Goal: Find contact information: Find contact information

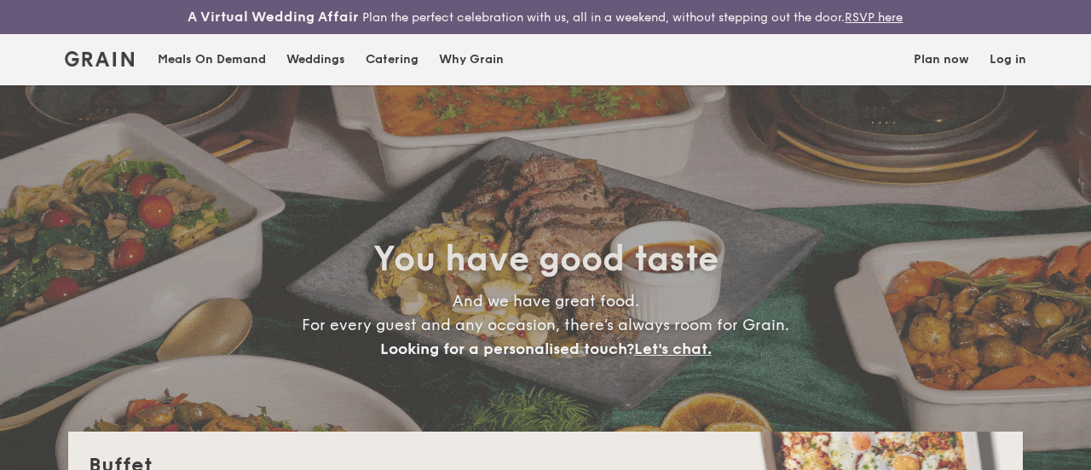
select select
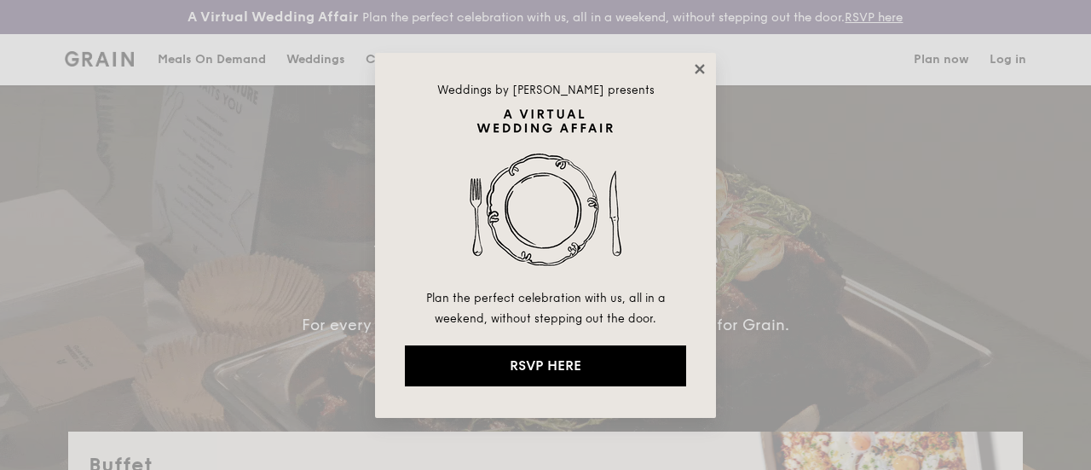
click at [701, 67] on icon at bounding box center [699, 68] width 9 height 9
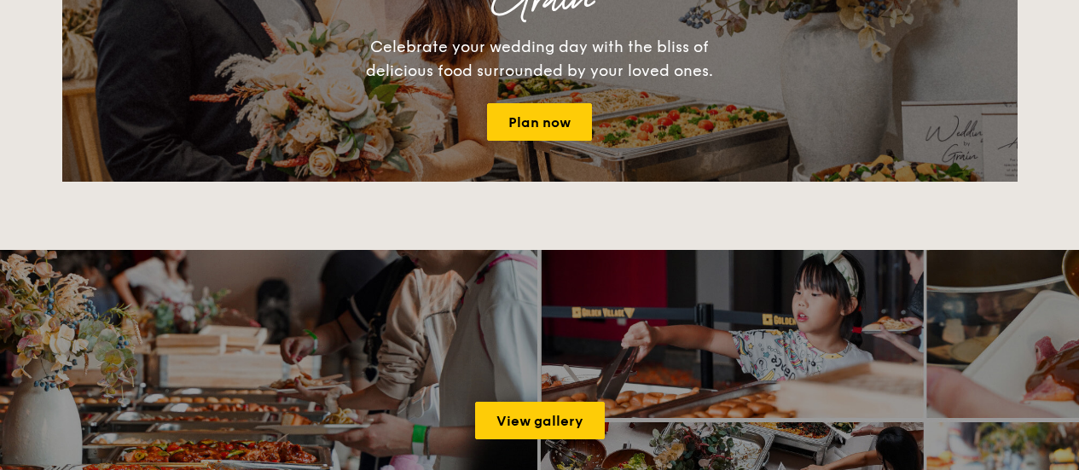
scroll to position [2303, 0]
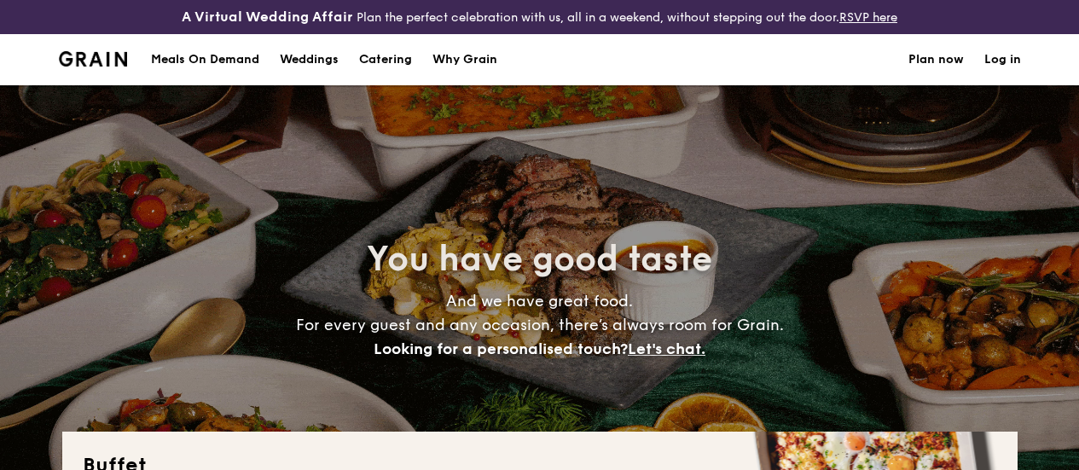
select select
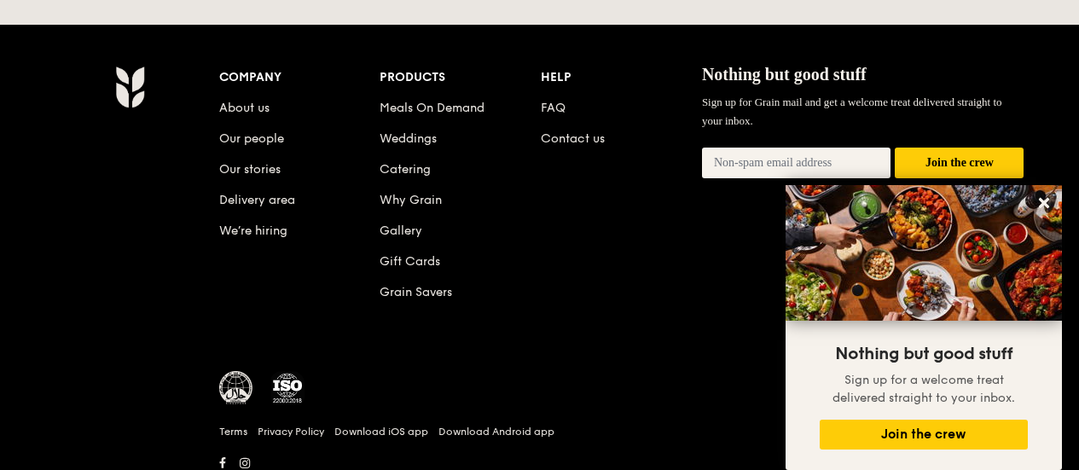
scroll to position [3771, 0]
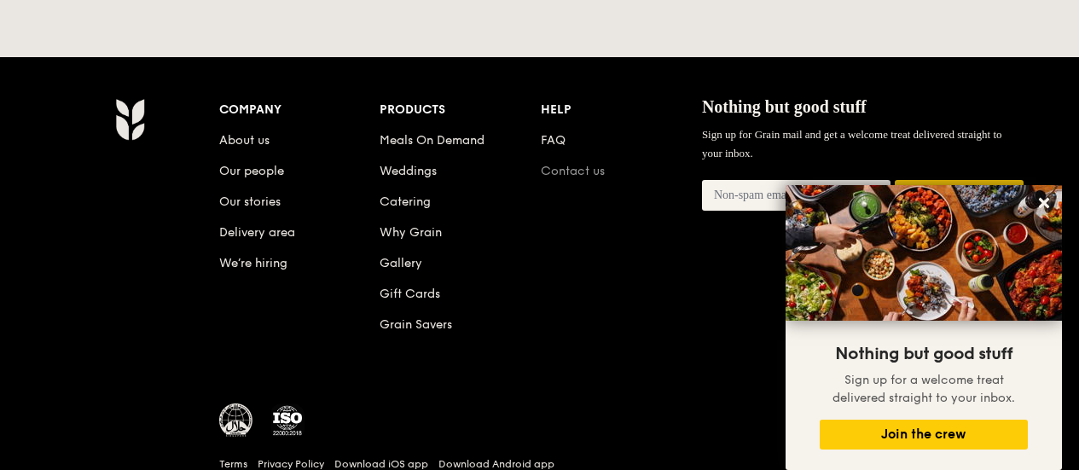
click at [556, 164] on link "Contact us" at bounding box center [573, 171] width 64 height 14
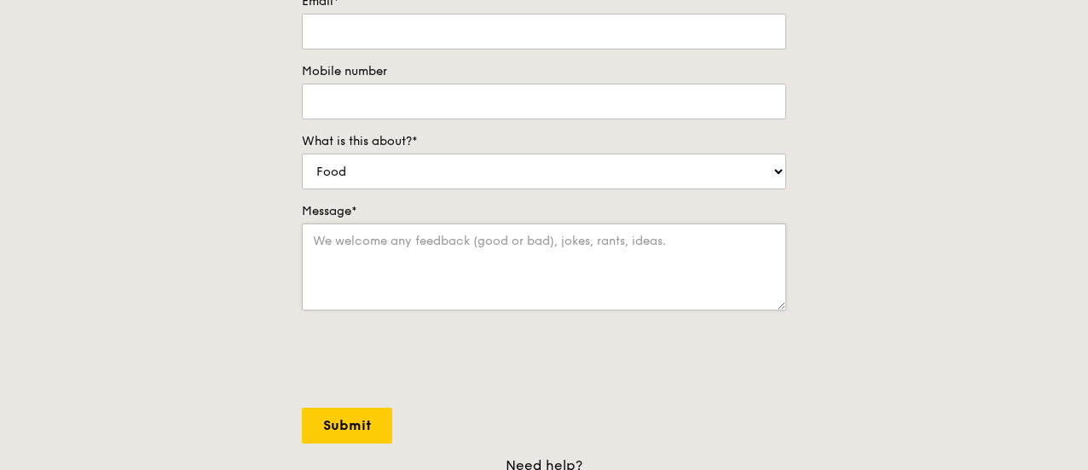
scroll to position [683, 0]
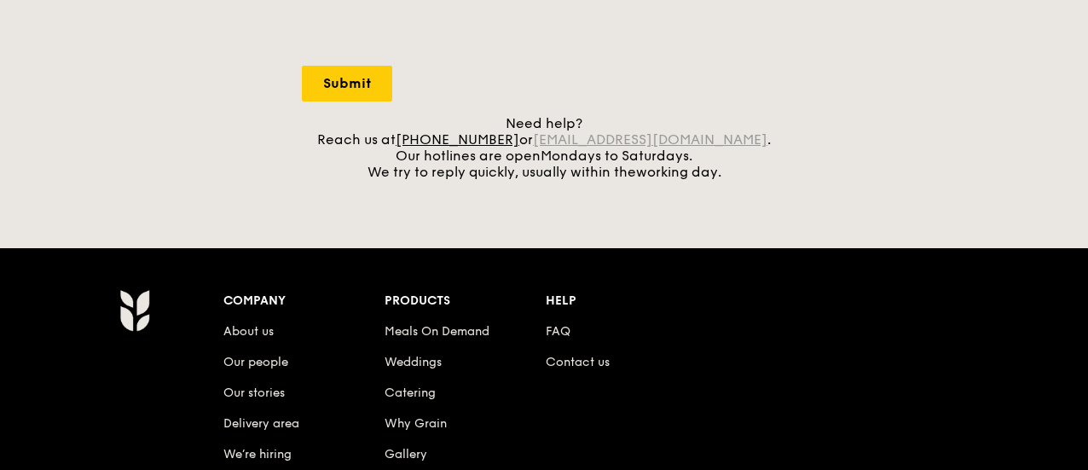
drag, startPoint x: 742, startPoint y: 153, endPoint x: 561, endPoint y: 158, distance: 180.8
click at [561, 158] on div "Need help? Reach us at [PHONE_NUMBER] or [EMAIL_ADDRESS][DOMAIN_NAME] . Our hot…" at bounding box center [544, 147] width 484 height 65
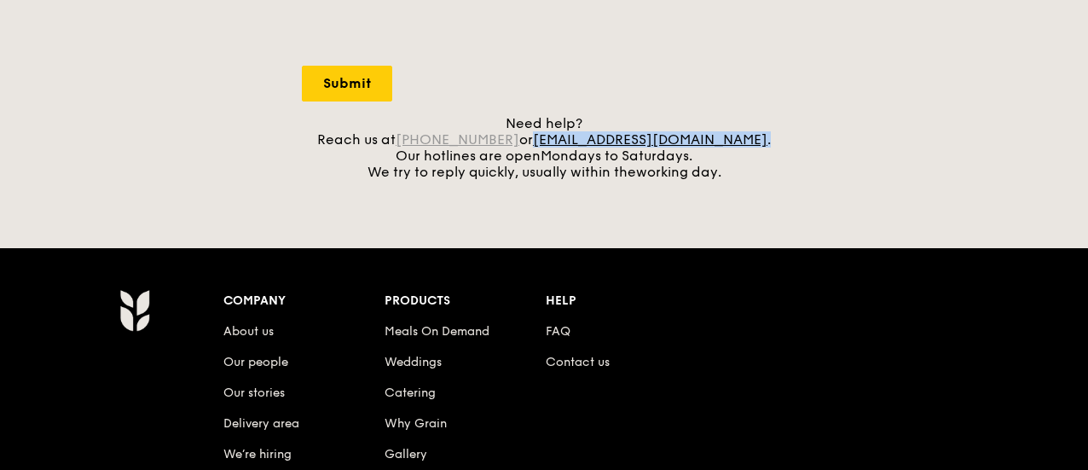
drag, startPoint x: 541, startPoint y: 153, endPoint x: 473, endPoint y: 156, distance: 67.4
click at [473, 156] on div "Need help? Reach us at [PHONE_NUMBER] or [EMAIL_ADDRESS][DOMAIN_NAME] . Our hot…" at bounding box center [544, 147] width 484 height 65
